Goal: Check status: Check status

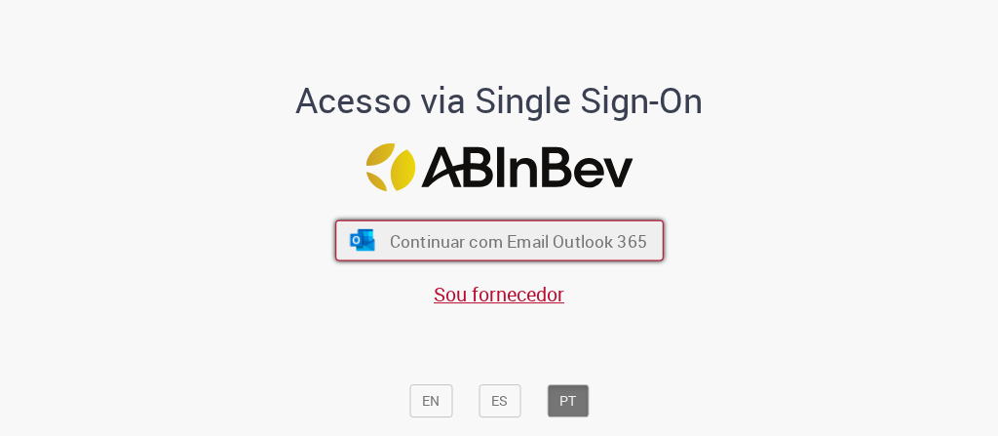
click at [485, 254] on button "Continuar com Email Outlook 365" at bounding box center [499, 239] width 328 height 41
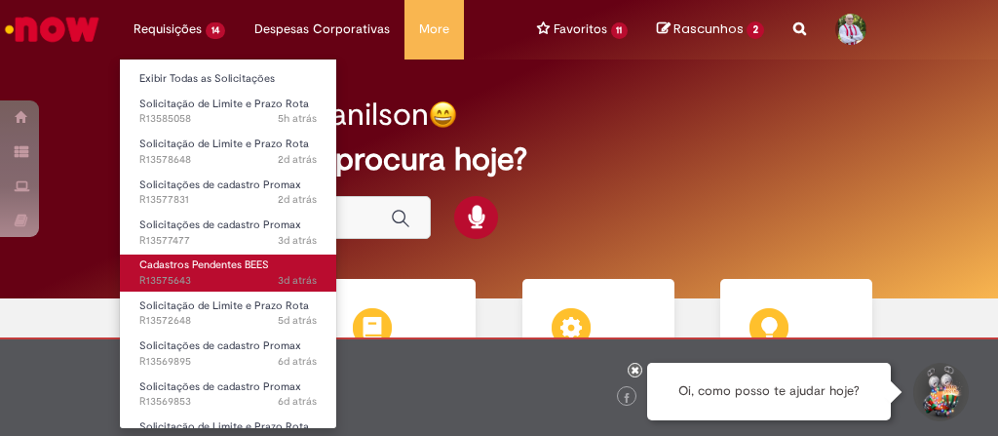
click at [188, 276] on span "3d atrás 3 dias atrás R13575643" at bounding box center [227, 281] width 177 height 16
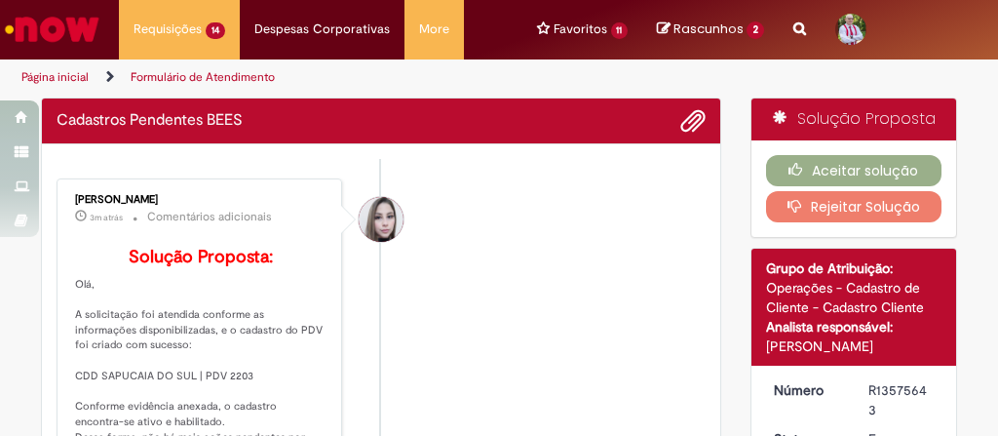
click at [482, 212] on li "Daniele Aparecida Queiroz 3m atrás 3 minutos atrás Comentários adicionais Soluç…" at bounding box center [381, 434] width 649 height 512
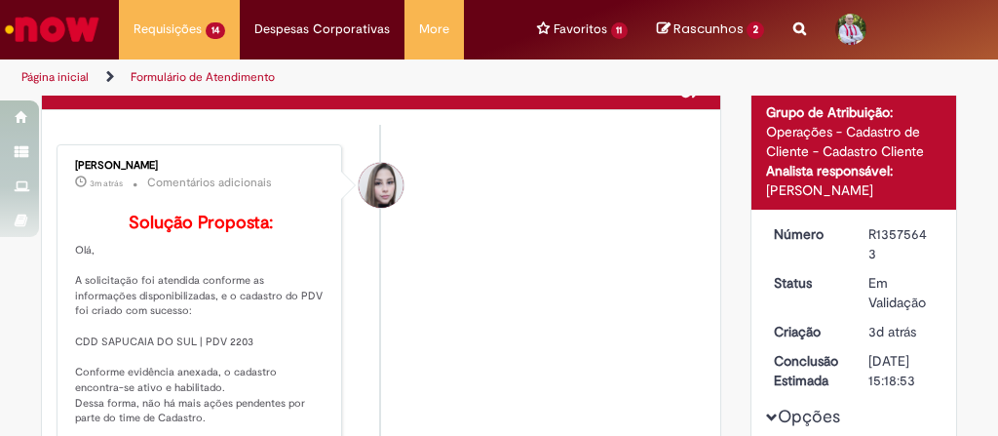
scroll to position [234, 0]
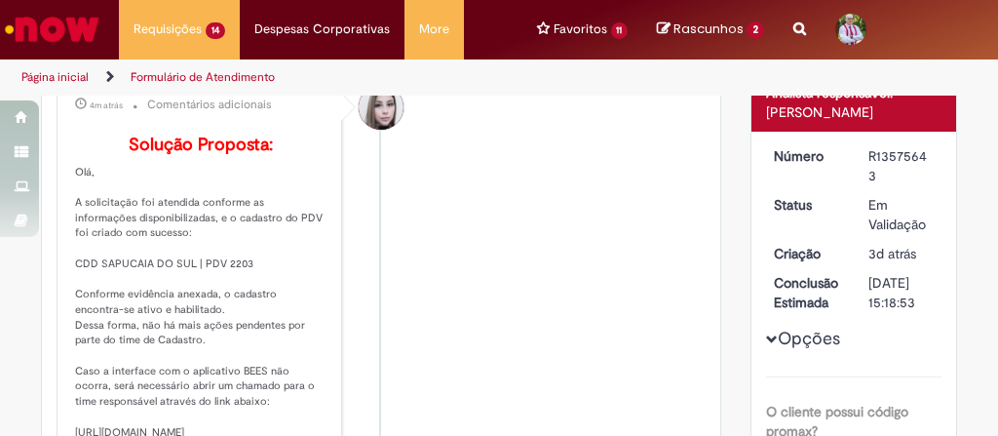
click at [232, 290] on p "Solução Proposta: Olá, A solicitação foi atendida conforme as informações dispo…" at bounding box center [200, 348] width 251 height 427
